Goal: Task Accomplishment & Management: Manage account settings

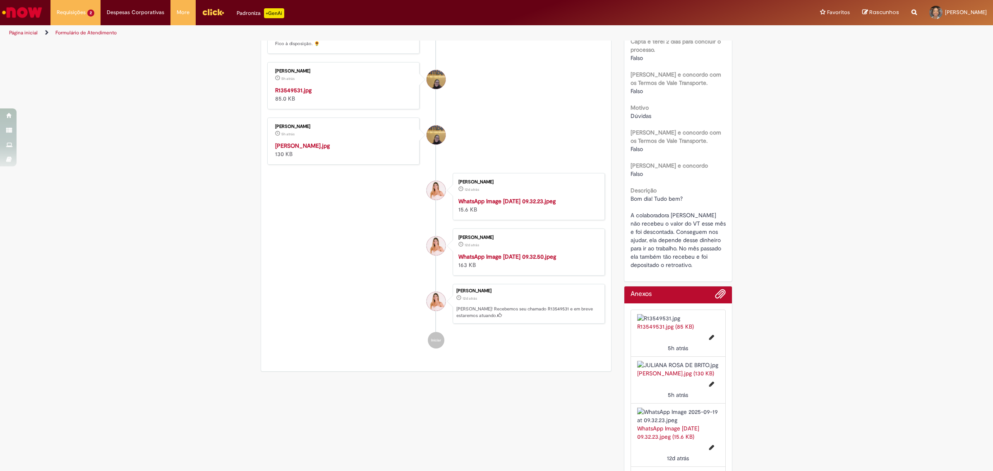
scroll to position [249, 0]
click at [355, 142] on img "Histórico de tíquete" at bounding box center [344, 142] width 138 height 0
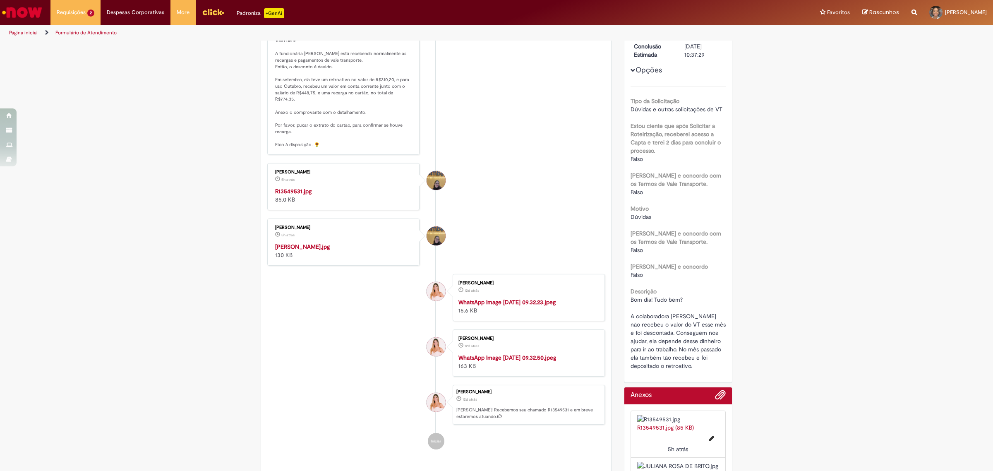
scroll to position [145, 0]
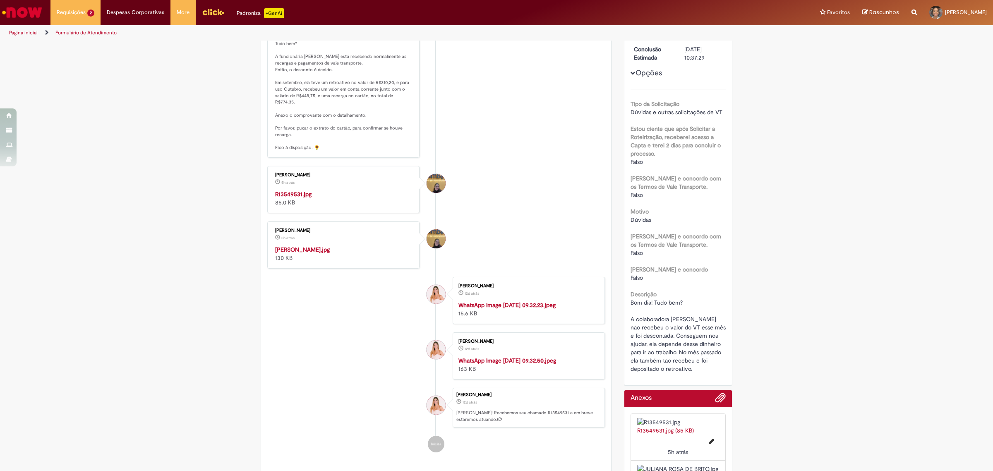
click at [301, 190] on img "Histórico de tíquete" at bounding box center [344, 190] width 138 height 0
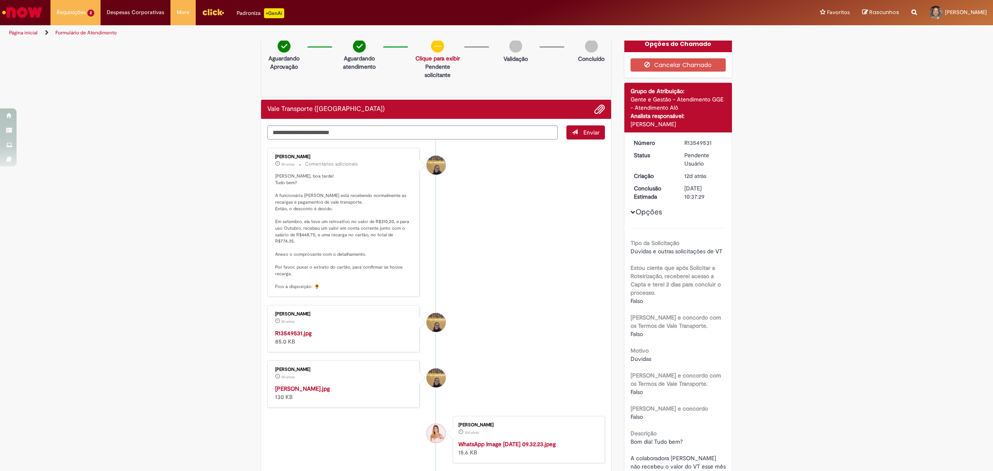
scroll to position [0, 0]
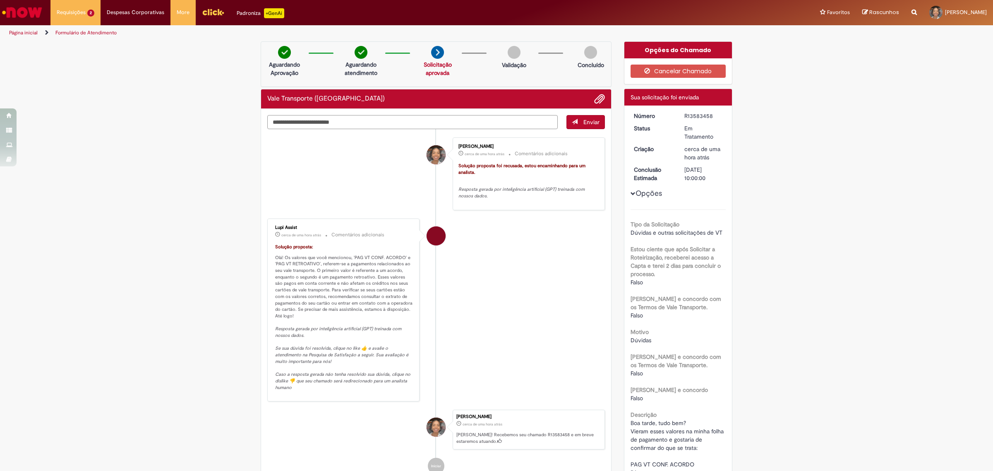
drag, startPoint x: 356, startPoint y: 121, endPoint x: 356, endPoint y: 132, distance: 11.6
click at [356, 121] on textarea "Digite sua mensagem aqui..." at bounding box center [412, 122] width 291 height 14
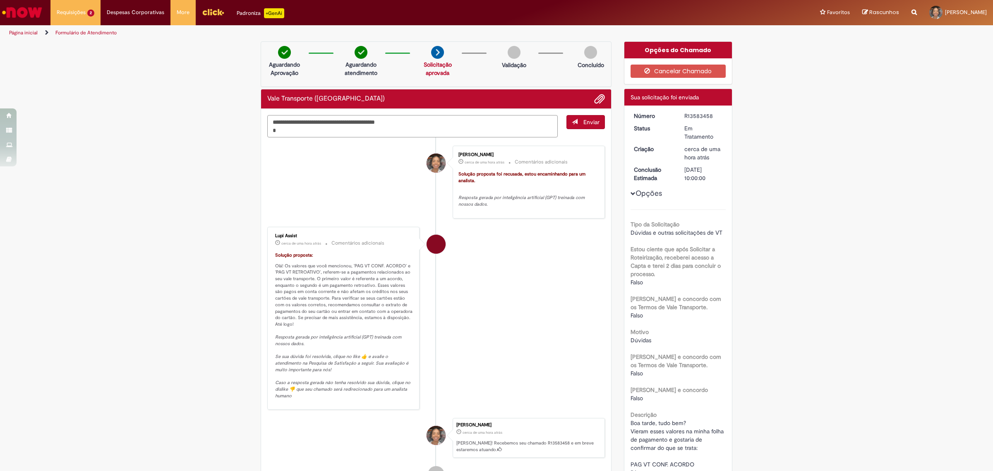
paste textarea "*********"
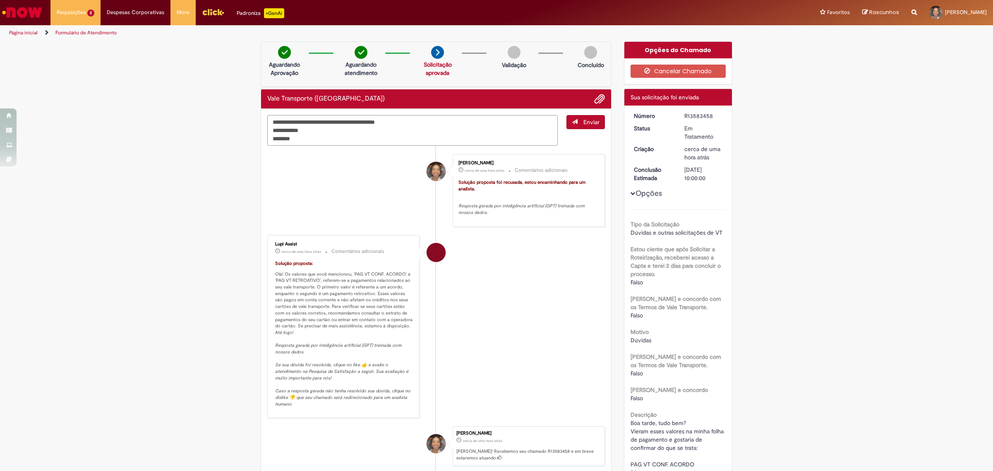
type textarea "**********"
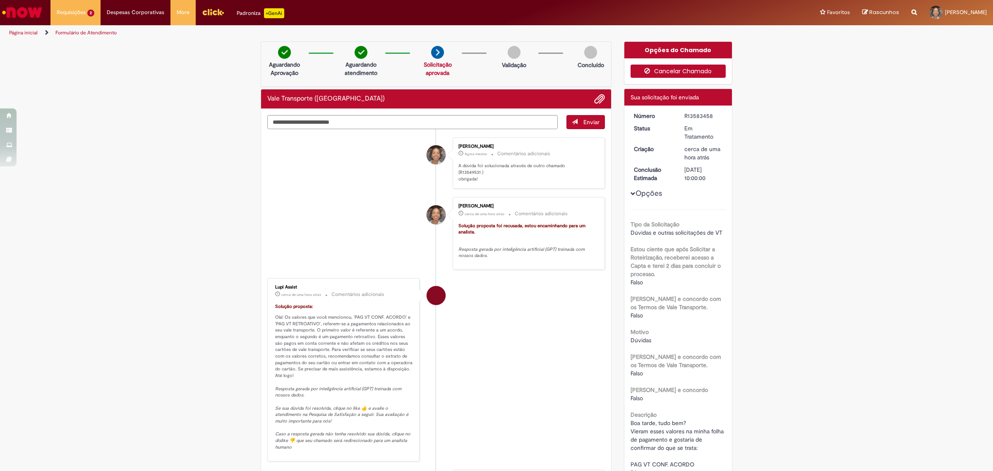
click at [646, 75] on button "Cancelar Chamado" at bounding box center [679, 71] width 96 height 13
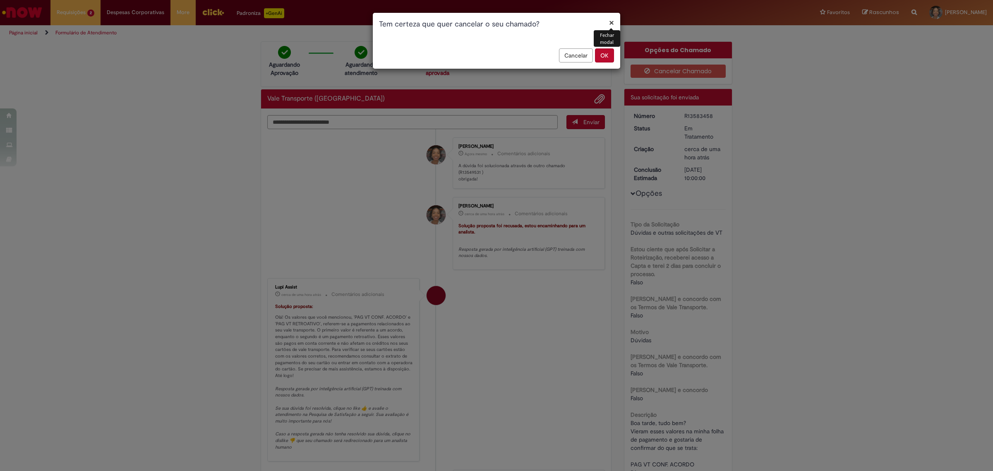
click at [609, 56] on button "OK" at bounding box center [604, 55] width 19 height 14
